Goal: Task Accomplishment & Management: Use online tool/utility

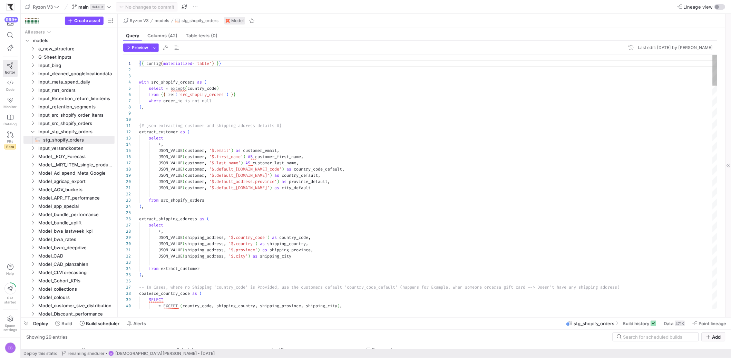
scroll to position [62, 0]
click at [54, 132] on span "Input_stg_shopify_orders" at bounding box center [67, 132] width 59 height 8
click at [101, 326] on span at bounding box center [99, 323] width 45 height 11
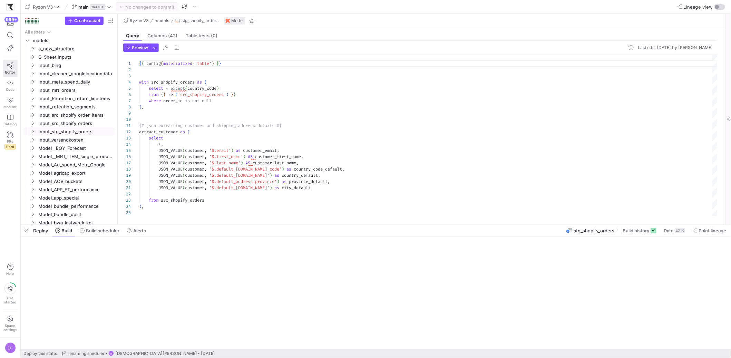
drag, startPoint x: 103, startPoint y: 346, endPoint x: 162, endPoint y: 225, distance: 134.8
click at [162, 225] on div at bounding box center [376, 224] width 710 height 3
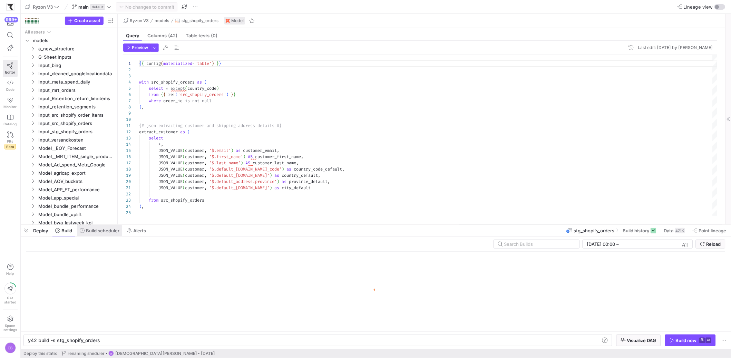
click at [102, 232] on span "Build scheduler" at bounding box center [102, 231] width 33 height 6
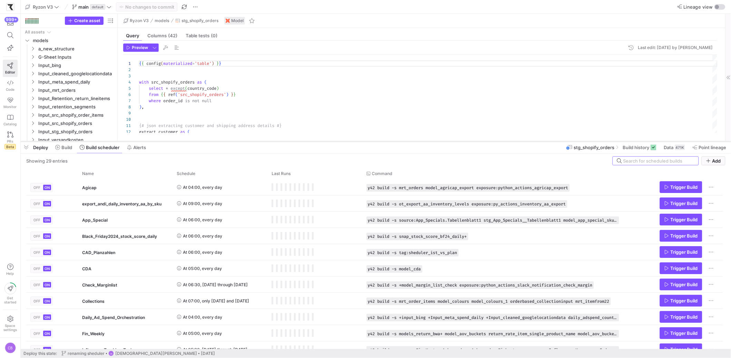
drag, startPoint x: 259, startPoint y: 225, endPoint x: 286, endPoint y: 142, distance: 87.4
click at [286, 142] on div at bounding box center [376, 141] width 710 height 3
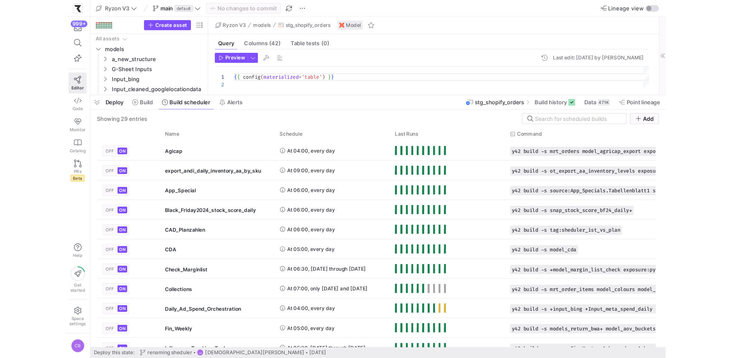
scroll to position [62, 0]
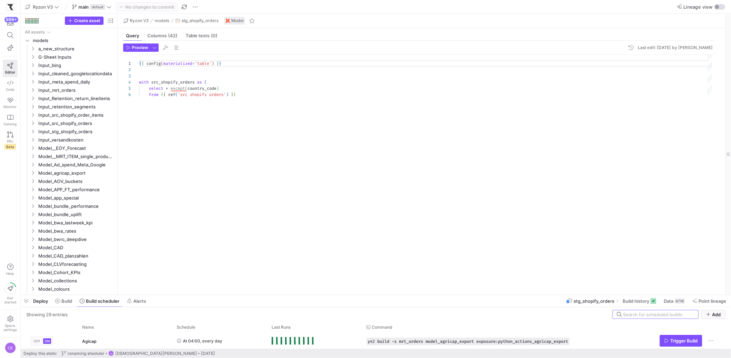
drag, startPoint x: 255, startPoint y: 141, endPoint x: 303, endPoint y: 272, distance: 140.0
click at [314, 294] on div at bounding box center [376, 295] width 710 height 3
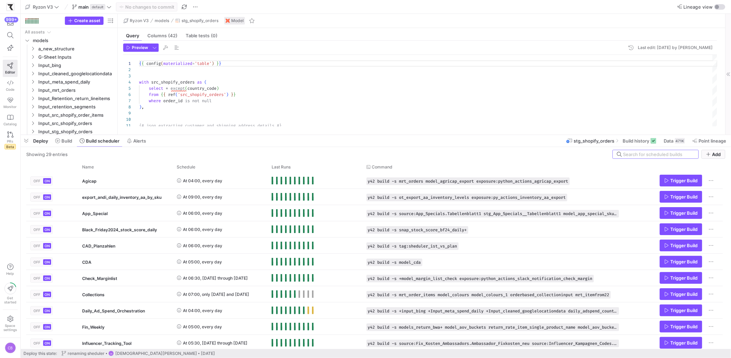
drag, startPoint x: 326, startPoint y: 295, endPoint x: 358, endPoint y: 125, distance: 172.7
click at [358, 133] on div at bounding box center [376, 134] width 710 height 3
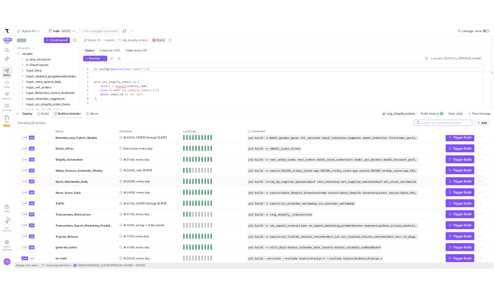
scroll to position [236, 0]
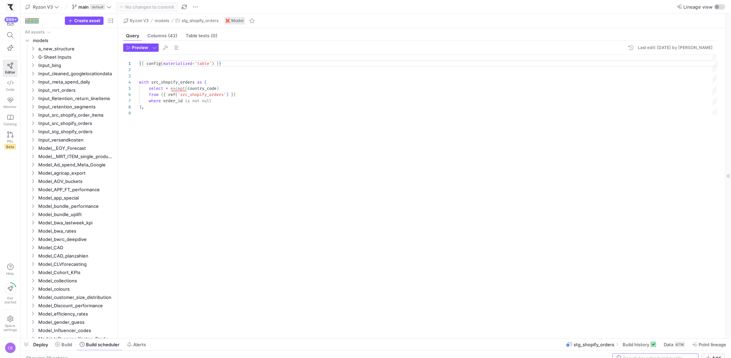
drag, startPoint x: 287, startPoint y: 122, endPoint x: 271, endPoint y: 303, distance: 180.7
click at [300, 337] on div at bounding box center [376, 338] width 710 height 3
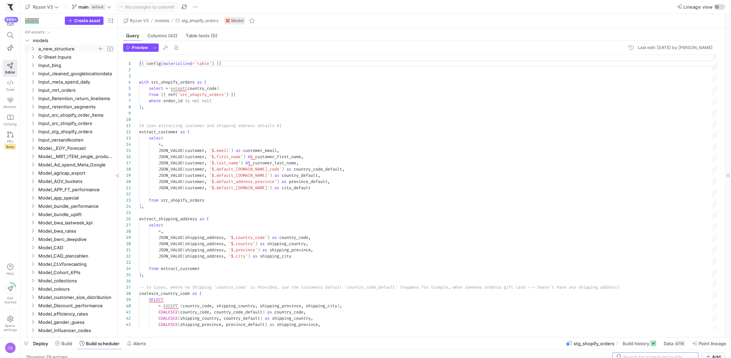
click at [31, 47] on icon "Press SPACE to select this row." at bounding box center [32, 49] width 5 height 4
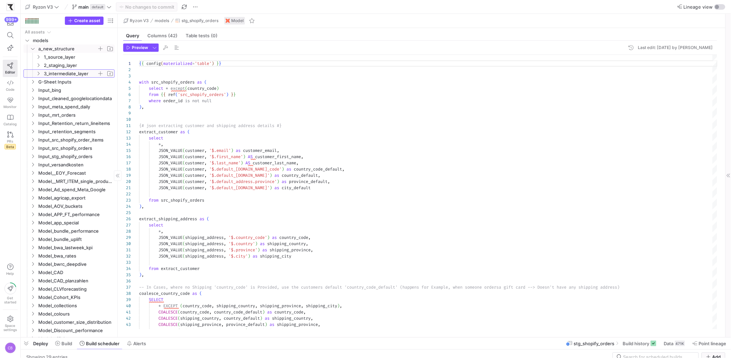
click at [38, 74] on icon "Press SPACE to select this row." at bounding box center [38, 73] width 5 height 4
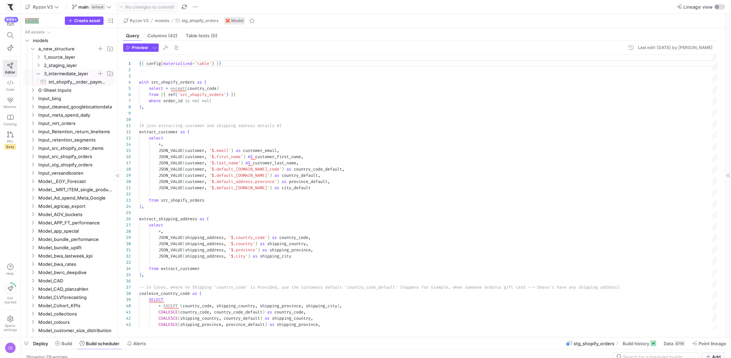
click at [76, 85] on span "int_shopify__order_payments​​​​​​​​​​" at bounding box center [78, 82] width 58 height 8
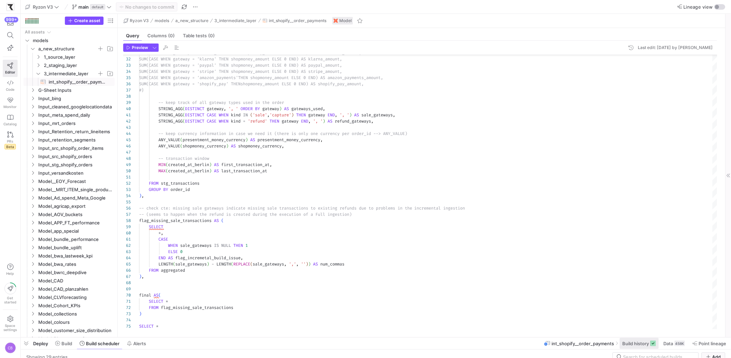
click at [638, 347] on span at bounding box center [639, 343] width 39 height 11
click at [638, 345] on span "Build history" at bounding box center [635, 343] width 27 height 6
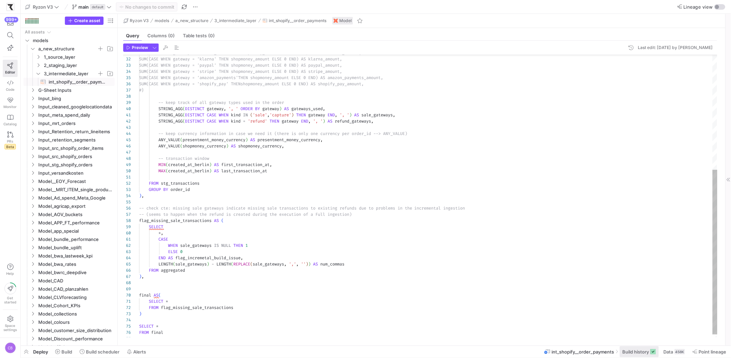
click at [627, 350] on span "Build history" at bounding box center [635, 352] width 27 height 6
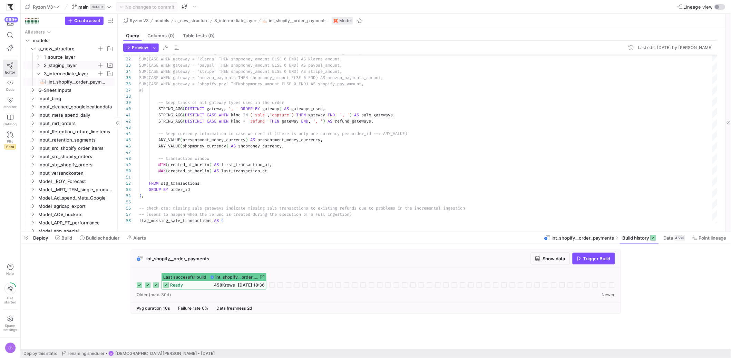
click at [39, 66] on icon "Press SPACE to select this row." at bounding box center [38, 65] width 5 height 4
click at [45, 82] on icon "Press SPACE to select this row." at bounding box center [43, 82] width 5 height 4
click at [61, 101] on span "stg_shopify__transactions​​​​​​​​​​" at bounding box center [80, 99] width 52 height 8
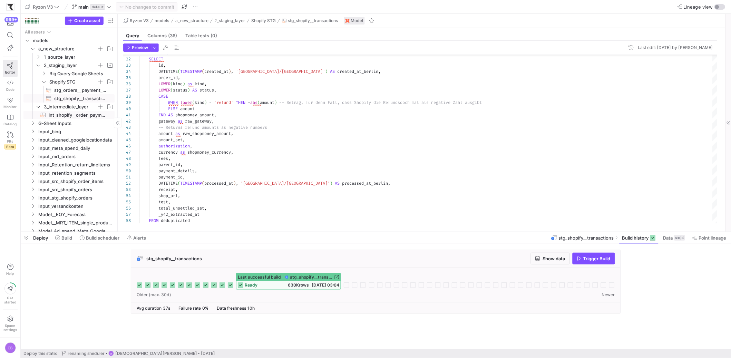
click at [70, 118] on span "int_shopify__order_payments​​​​​​​​​​" at bounding box center [78, 115] width 58 height 8
type textarea "-- int_shopify__order_payments.sql -- Purpose: Aggregate Shopify transaction da…"
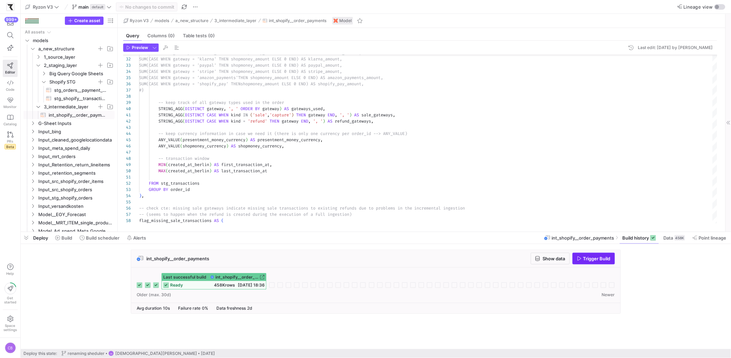
click at [577, 258] on icon "button" at bounding box center [579, 258] width 5 height 5
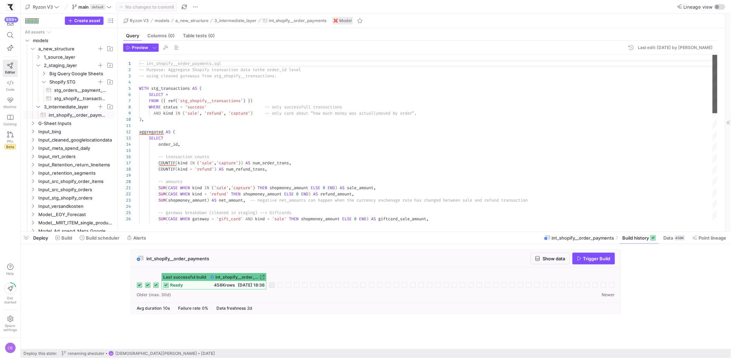
click at [717, 84] on div at bounding box center [714, 84] width 5 height 58
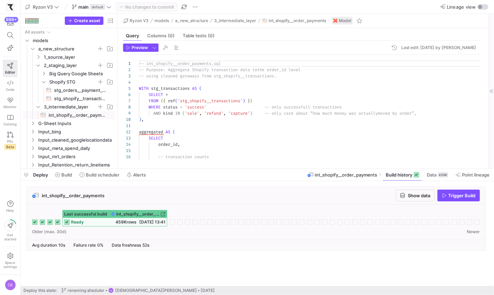
scroll to position [62, 0]
